Goal: Communication & Community: Answer question/provide support

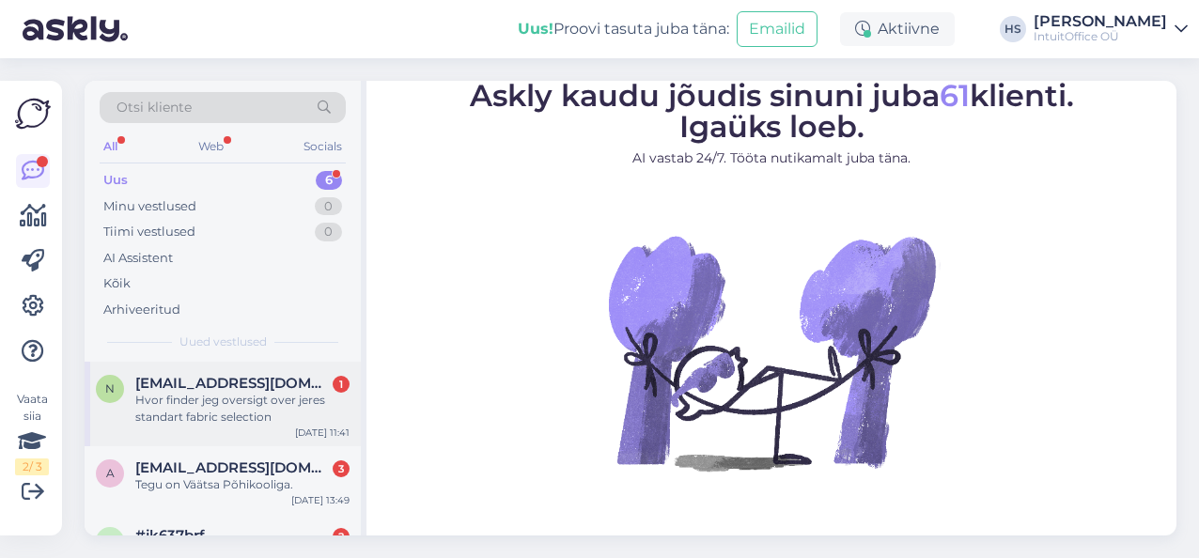
click at [171, 398] on div "Hvor finder jeg oversigt over jeres standart fabric selection" at bounding box center [242, 409] width 214 height 34
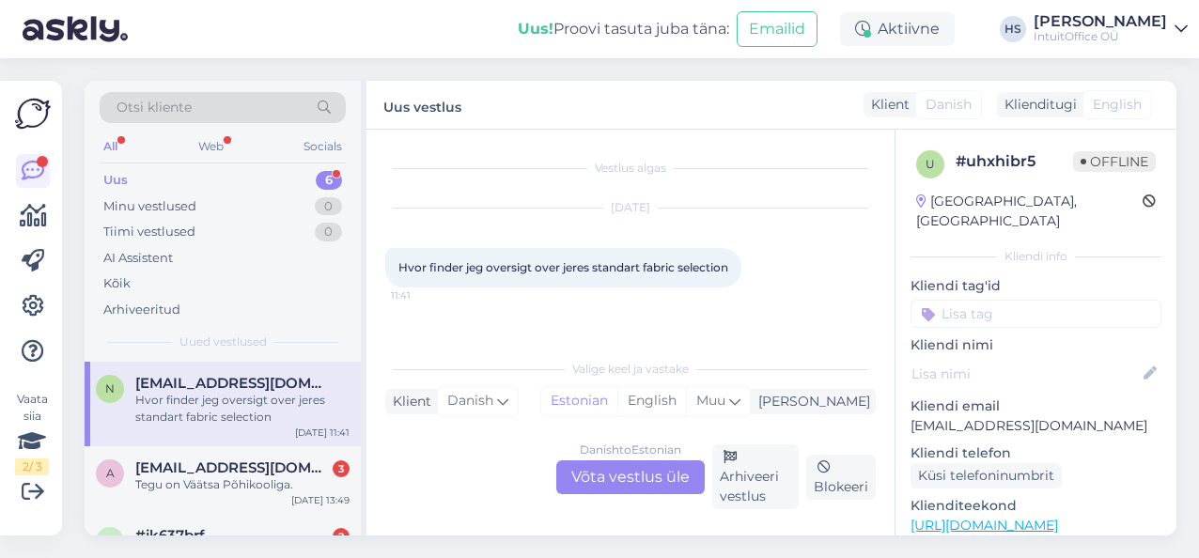
drag, startPoint x: 741, startPoint y: 266, endPoint x: 379, endPoint y: 263, distance: 361.9
click at [379, 266] on div "Vestlus algas [DATE] Hvor finder jeg oversigt over jeres standart fabric select…" at bounding box center [631, 333] width 528 height 406
copy span "Hvor finder jeg oversigt over jeres standart fabric selection"
click at [614, 466] on div "Danish to Estonian Võta vestlus üle" at bounding box center [630, 478] width 149 height 34
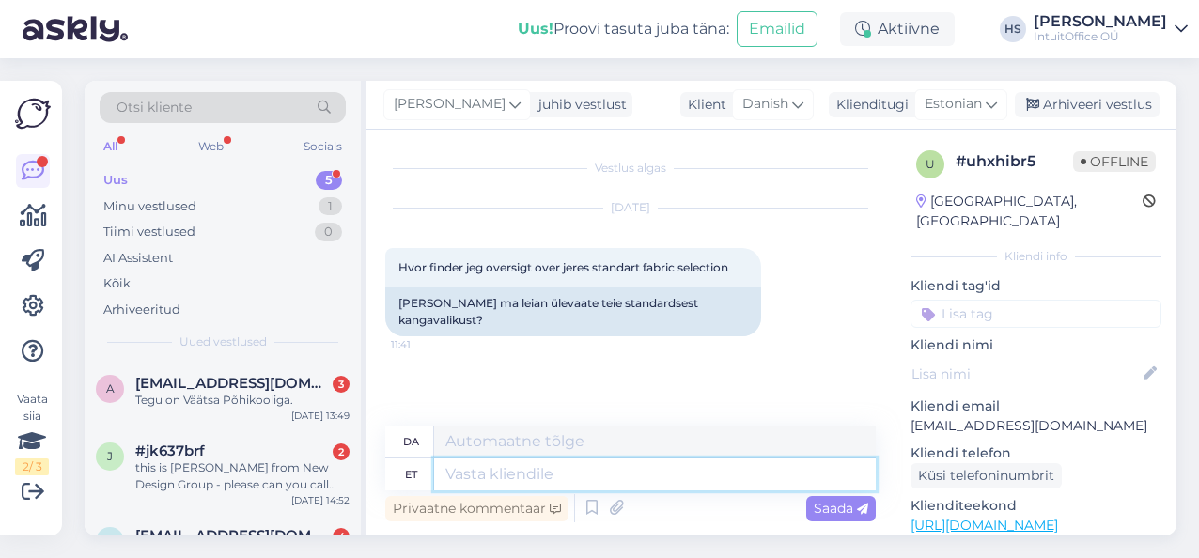
click at [560, 469] on textarea at bounding box center [655, 475] width 442 height 32
paste textarea "Hello! You can find several downloadable documents at this link, I will also se…"
type textarea "Hello! You can find several downloadable documents at this link, I will also se…"
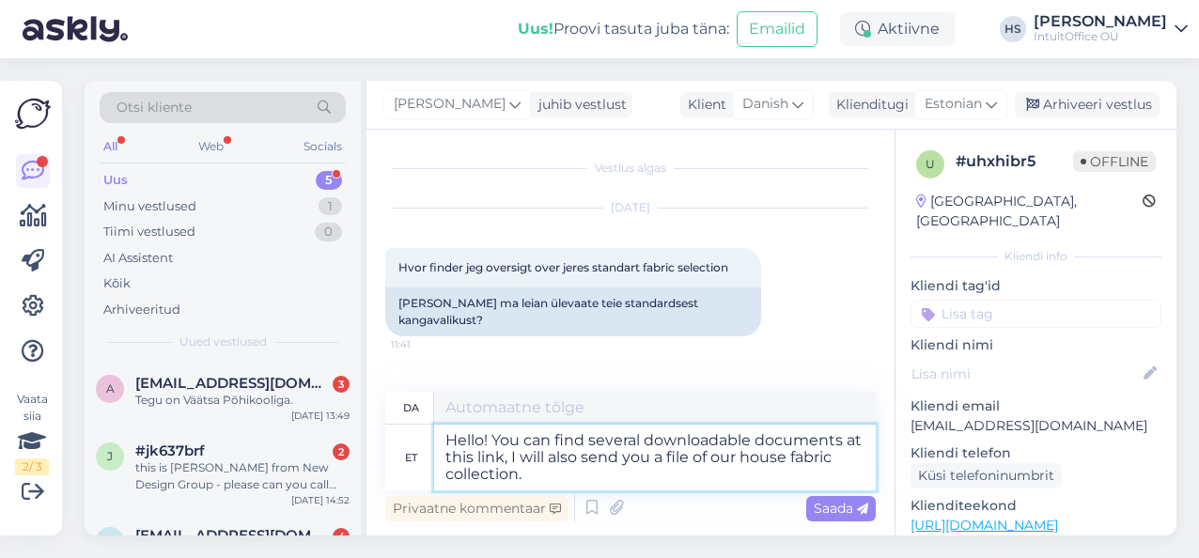
type textarea "Hej! Du kan finde adskillige dokumenter, der kan downloades, på dette link. Jeg…"
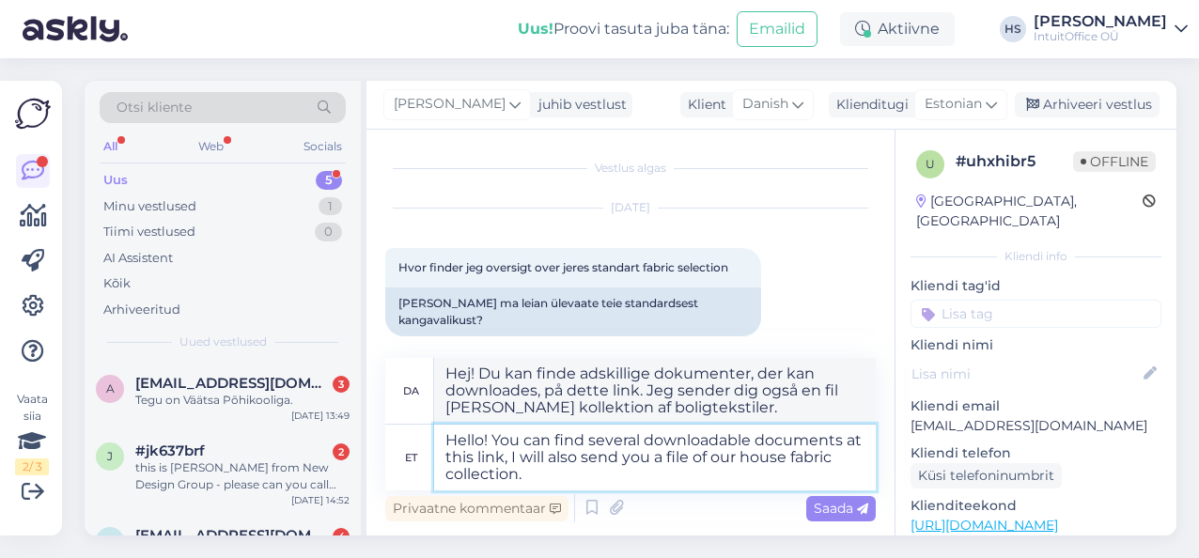
click at [503, 457] on textarea "Hello! You can find several downloadable documents at this link, I will also se…" at bounding box center [655, 458] width 442 height 66
type textarea "Hello! You can find several downloadable documents at this link: , I will also …"
type textarea "Hej! Du kan finde adskillige dokumenter, der kan downloades, på dette link: , J…"
paste textarea "[URL][DOMAIN_NAME]"
type textarea "Hello! You can find several downloadable documents at this link: [URL][DOMAIN_N…"
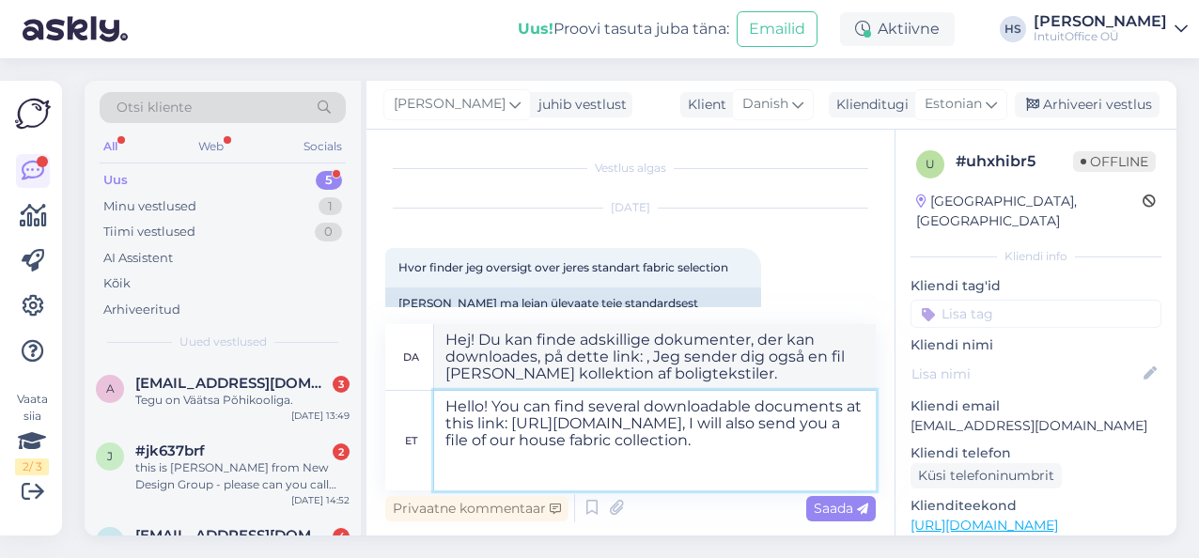
type textarea "Hej! Du kan finde adskillige dokumenter, der kan downloades, på dette link: [UR…"
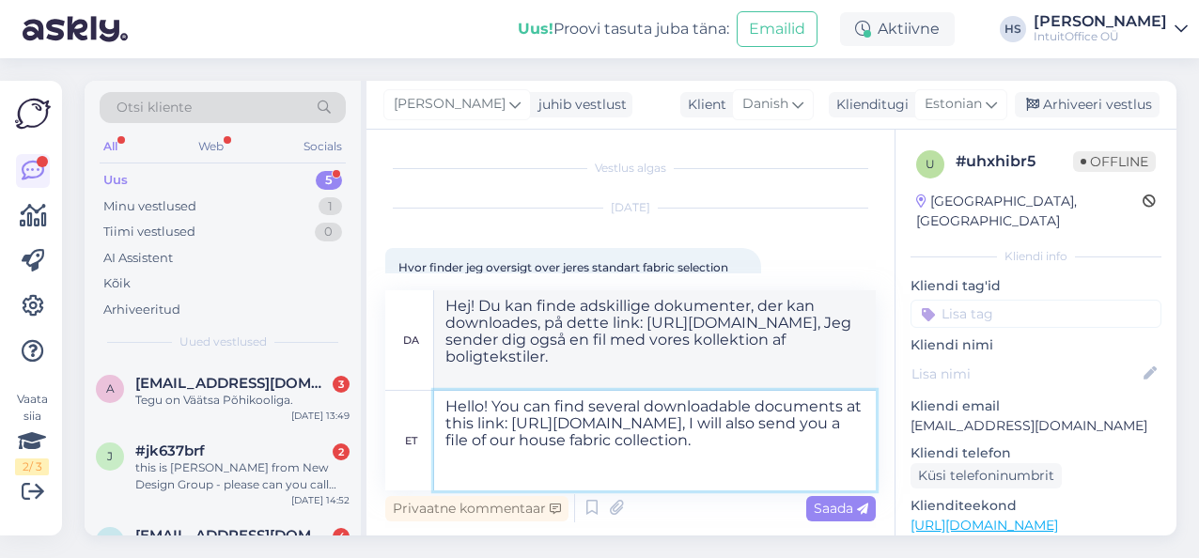
click at [528, 478] on textarea "Hello! You can find several downloadable documents at this link: [URL][DOMAIN_N…" at bounding box center [655, 441] width 442 height 100
type textarea "Hello! You can find several downloadable documents at this link: [URL][DOMAIN_N…"
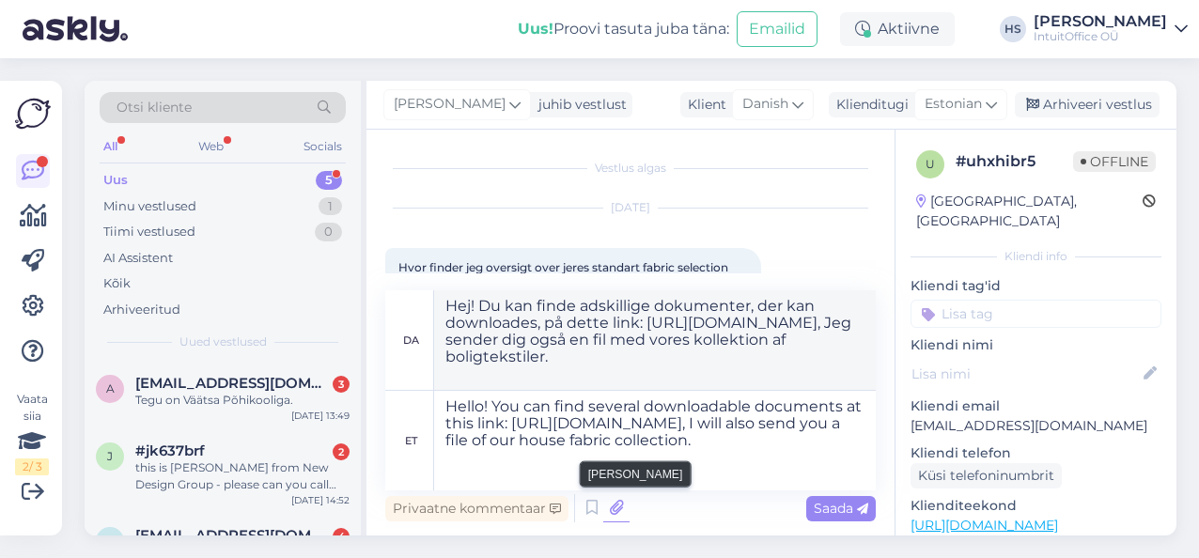
click at [612, 511] on icon at bounding box center [616, 508] width 26 height 28
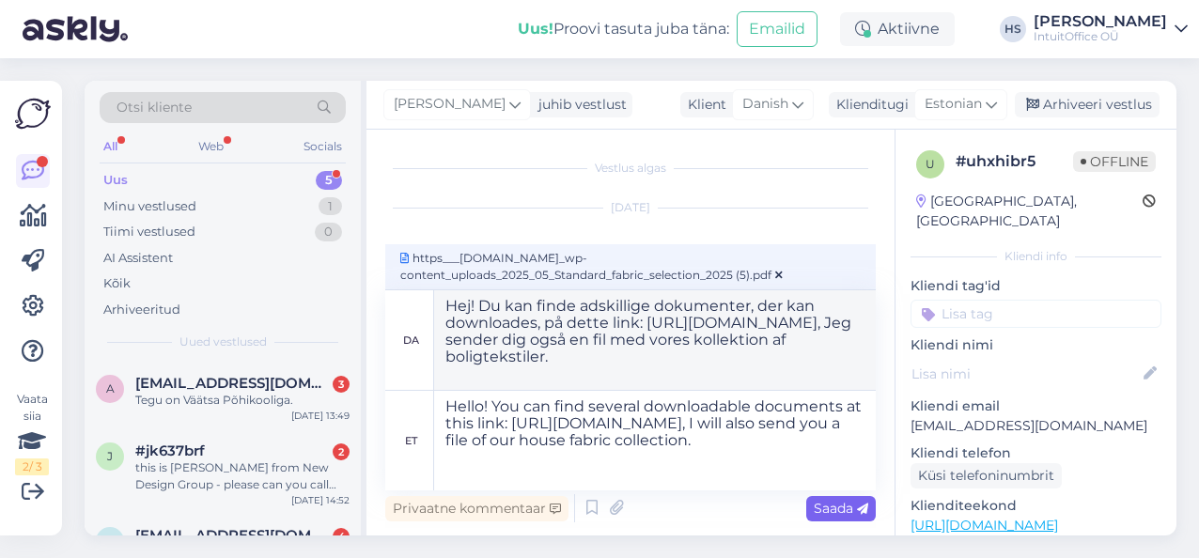
click at [820, 506] on span "Saada" at bounding box center [841, 508] width 55 height 17
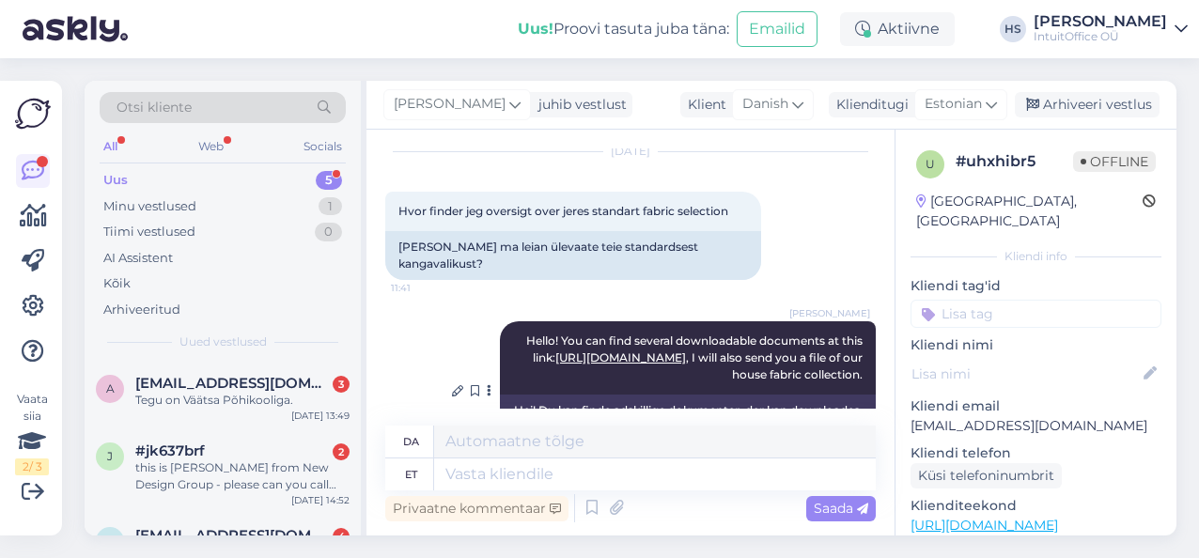
scroll to position [150, 0]
